Goal: Check status: Check status

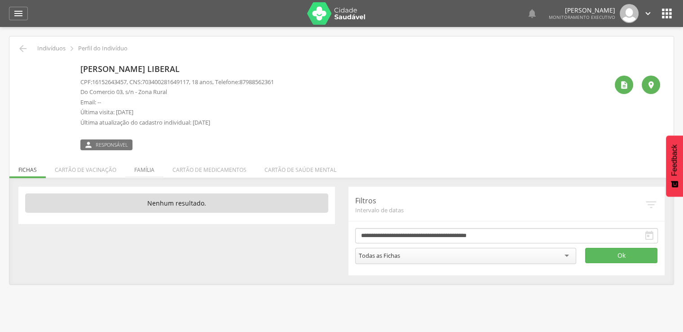
click at [142, 168] on li "Família" at bounding box center [144, 167] width 38 height 21
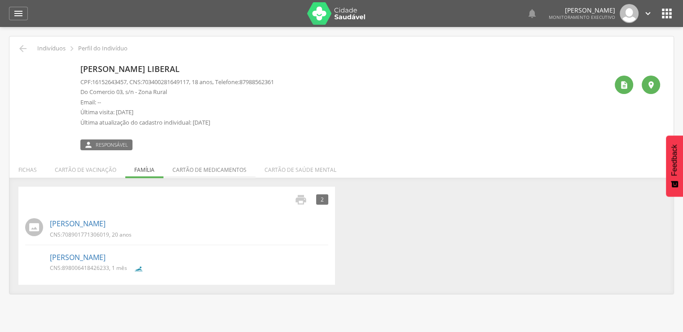
scroll to position [27, 0]
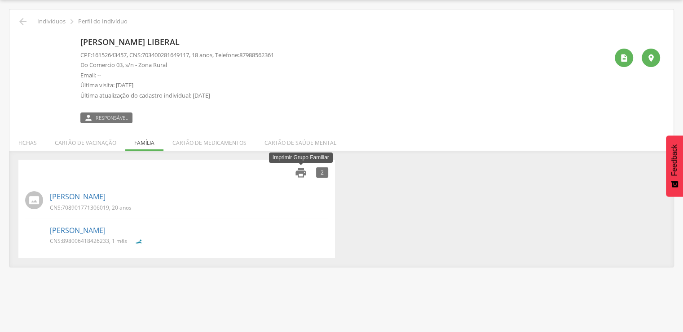
click at [297, 170] on icon "" at bounding box center [301, 172] width 13 height 13
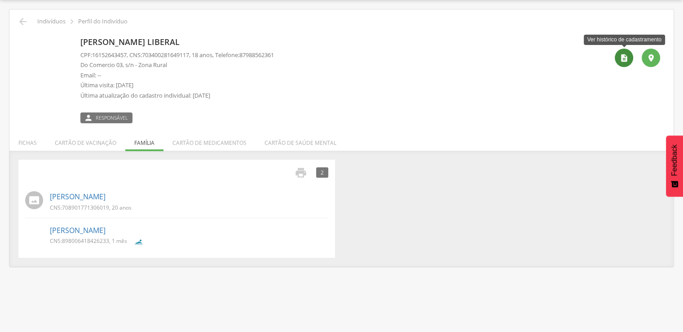
click at [627, 59] on icon "" at bounding box center [624, 57] width 9 height 9
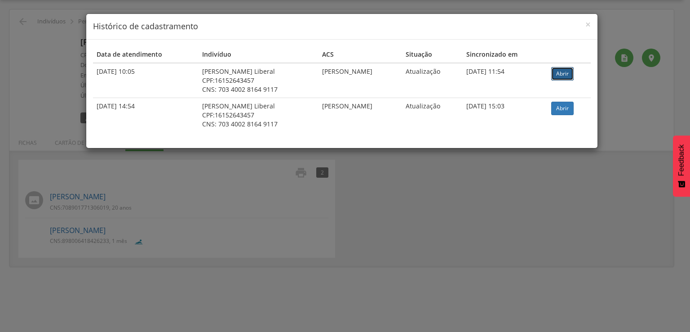
click at [572, 72] on link "Abrir" at bounding box center [562, 73] width 22 height 13
click at [573, 109] on link "Abrir" at bounding box center [562, 108] width 22 height 13
click at [588, 23] on span "×" at bounding box center [587, 24] width 5 height 13
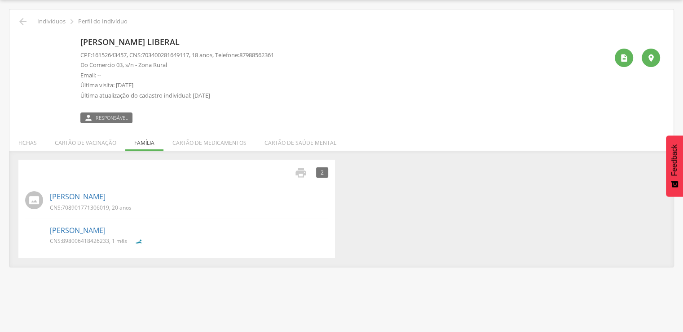
click at [23, 139] on li "Fichas" at bounding box center [27, 140] width 36 height 21
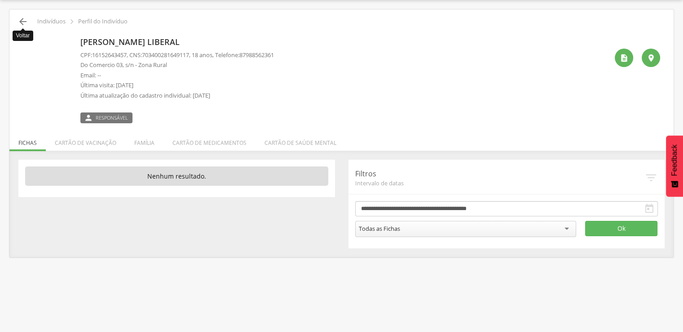
click at [23, 18] on icon "" at bounding box center [23, 21] width 11 height 11
click at [22, 19] on icon "" at bounding box center [23, 21] width 11 height 11
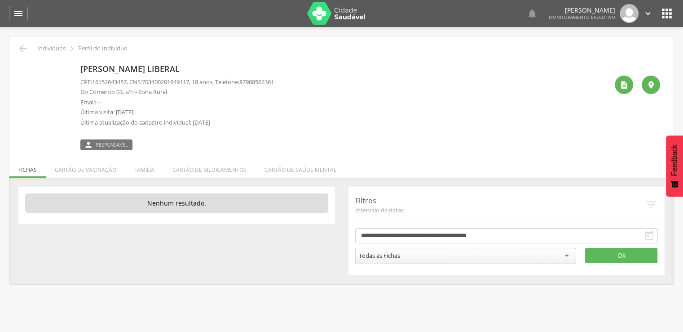
click at [562, 256] on div "Todas as Fichas" at bounding box center [465, 256] width 221 height 16
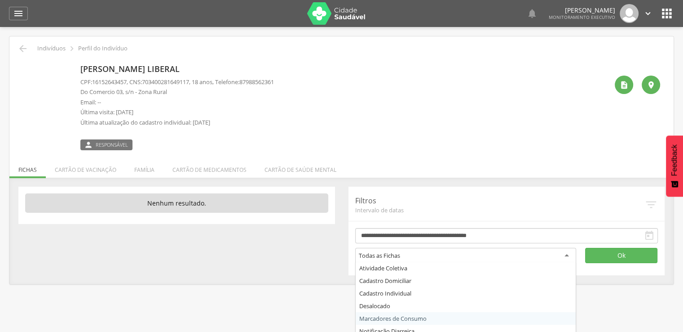
scroll to position [4, 0]
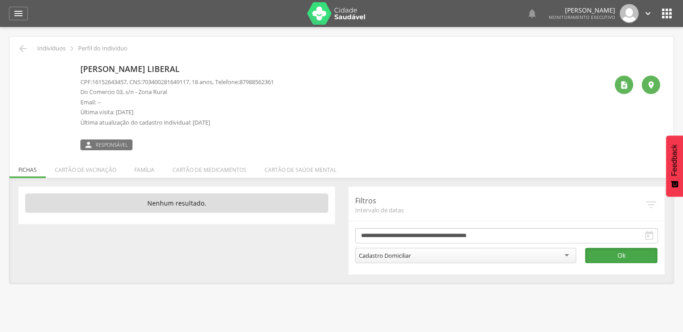
click at [614, 260] on button "Ok" at bounding box center [621, 255] width 72 height 15
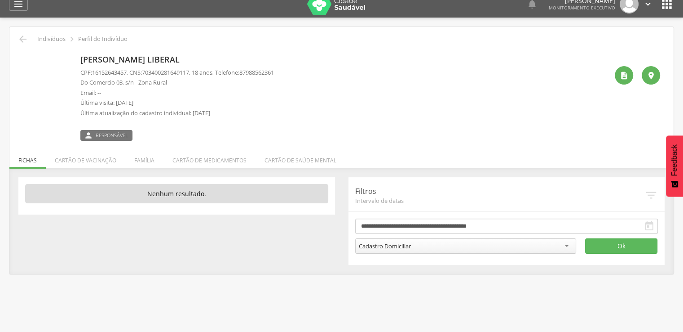
scroll to position [0, 0]
